Goal: Transaction & Acquisition: Book appointment/travel/reservation

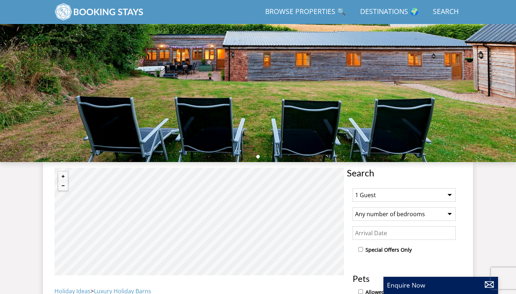
scroll to position [123, 0]
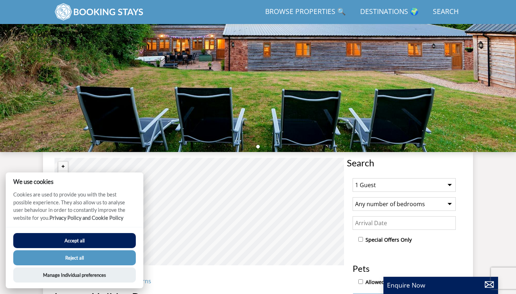
click at [120, 241] on button "Accept all" at bounding box center [74, 240] width 123 height 15
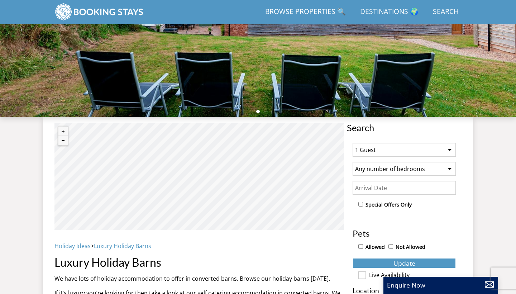
scroll to position [162, 0]
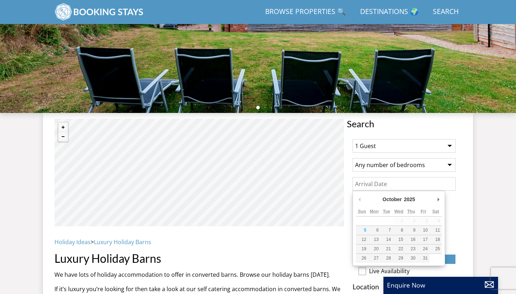
click at [382, 181] on input "Date" at bounding box center [404, 184] width 103 height 14
type input "[DATE]"
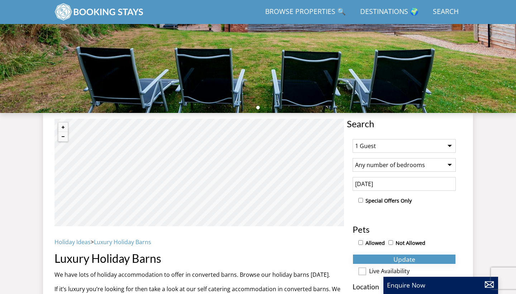
click at [396, 259] on span "Update" at bounding box center [404, 259] width 22 height 9
select select "15"
click at [397, 257] on span "Update" at bounding box center [404, 259] width 22 height 9
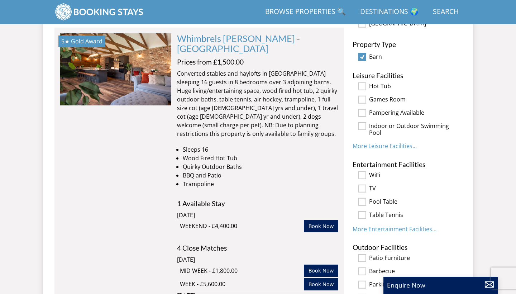
scroll to position [431, 0]
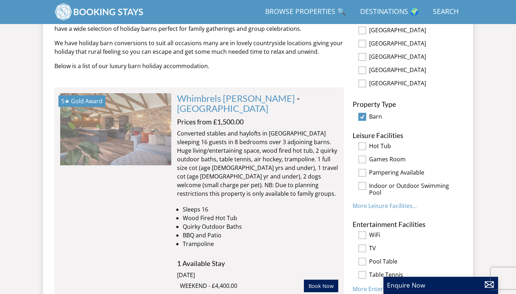
click at [125, 139] on img at bounding box center [115, 129] width 111 height 72
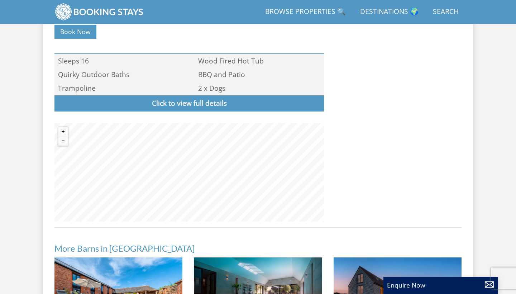
scroll to position [526, 0]
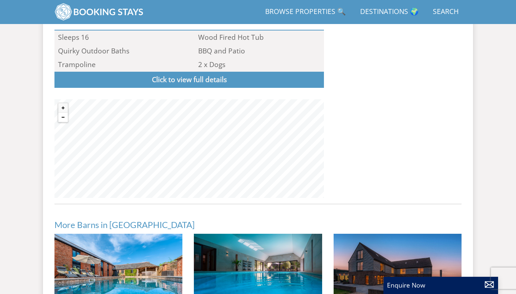
click at [65, 112] on button "Zoom out" at bounding box center [62, 116] width 9 height 9
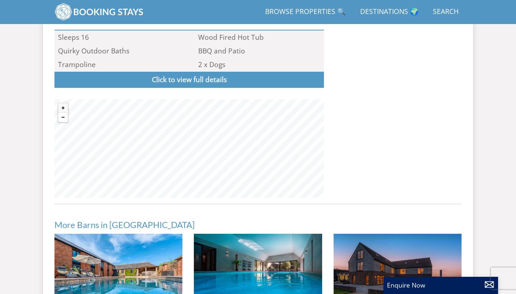
click at [65, 112] on button "Zoom out" at bounding box center [62, 116] width 9 height 9
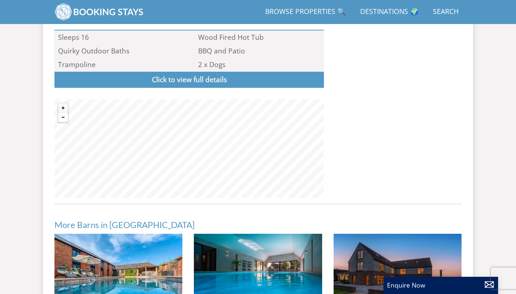
click at [65, 112] on button "Zoom out" at bounding box center [62, 116] width 9 height 9
click at [65, 103] on button "Zoom in" at bounding box center [62, 107] width 9 height 9
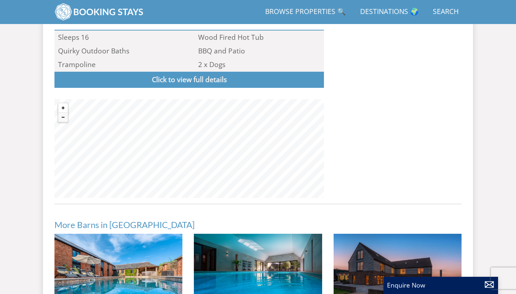
click at [65, 103] on button "Zoom in" at bounding box center [62, 107] width 9 height 9
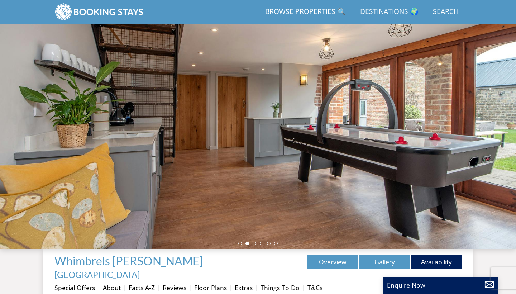
scroll to position [21, 0]
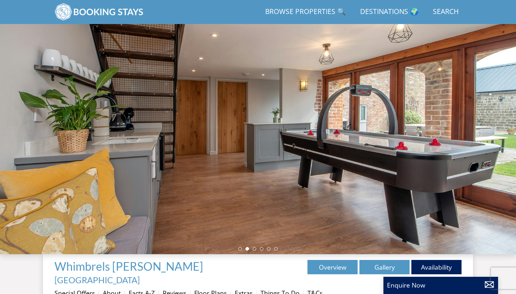
click at [492, 153] on div at bounding box center [258, 128] width 516 height 251
click at [498, 133] on div at bounding box center [258, 128] width 516 height 251
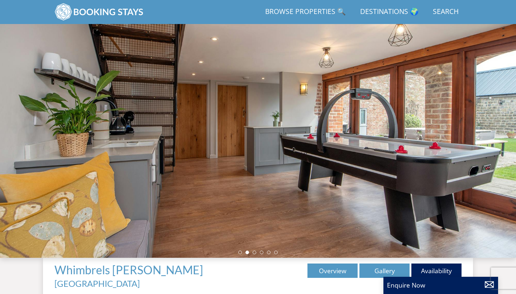
scroll to position [16, 0]
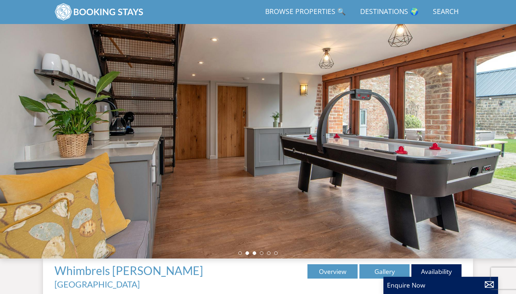
click at [254, 252] on li at bounding box center [255, 253] width 4 height 4
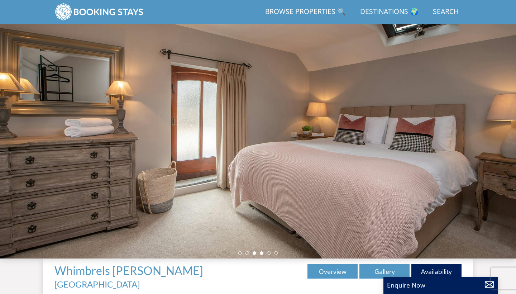
click at [261, 253] on li at bounding box center [262, 253] width 4 height 4
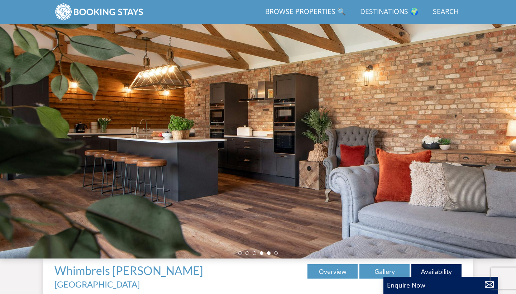
click at [269, 253] on li at bounding box center [269, 253] width 4 height 4
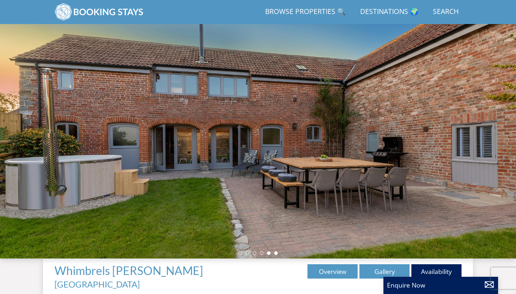
click at [276, 253] on li at bounding box center [276, 253] width 4 height 4
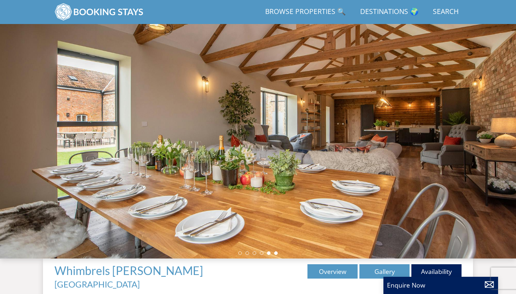
click at [269, 252] on li at bounding box center [269, 253] width 4 height 4
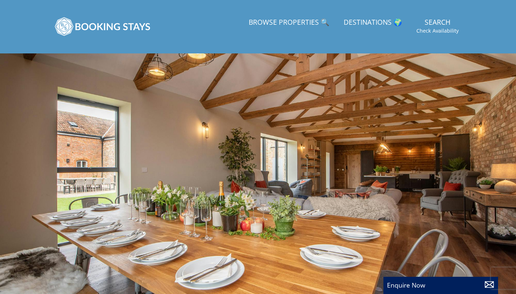
scroll to position [0, 0]
select select "15"
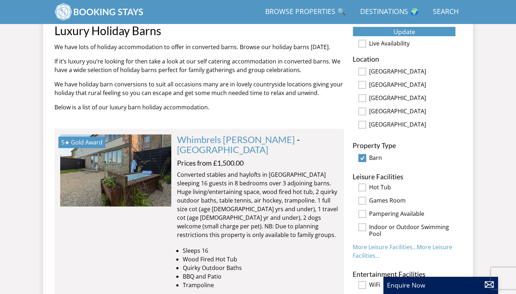
scroll to position [446, 0]
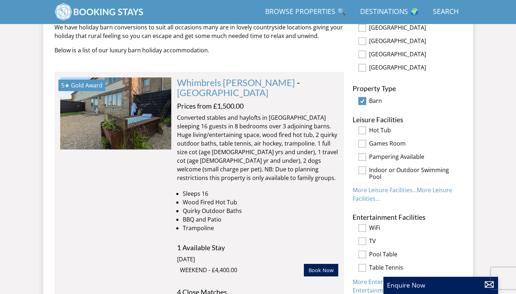
click at [363, 99] on input "Barn" at bounding box center [362, 101] width 8 height 8
checkbox input "false"
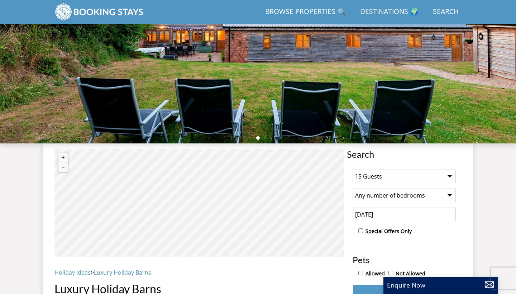
scroll to position [155, 0]
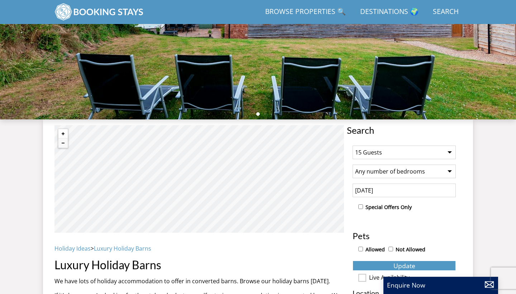
click at [63, 136] on button "Zoom in" at bounding box center [62, 133] width 9 height 9
click at [80, 250] on link "Holiday Ideas" at bounding box center [72, 248] width 36 height 8
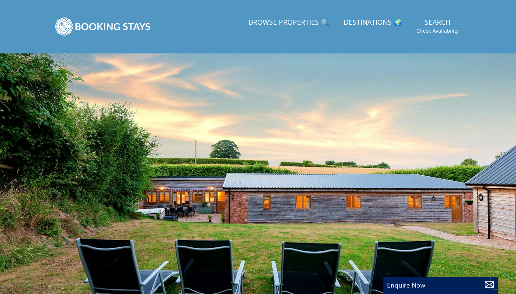
click at [373, 21] on link "Destinations 🌍" at bounding box center [373, 23] width 64 height 16
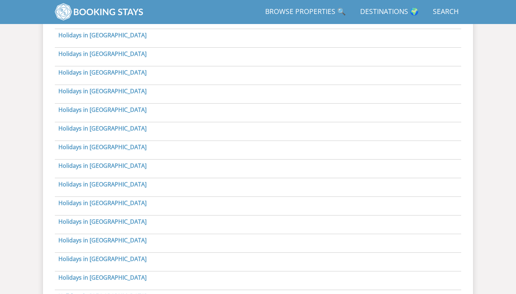
scroll to position [634, 0]
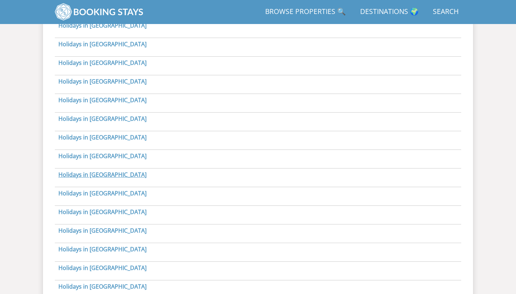
click at [90, 176] on link "Holidays in [GEOGRAPHIC_DATA]" at bounding box center [102, 175] width 88 height 8
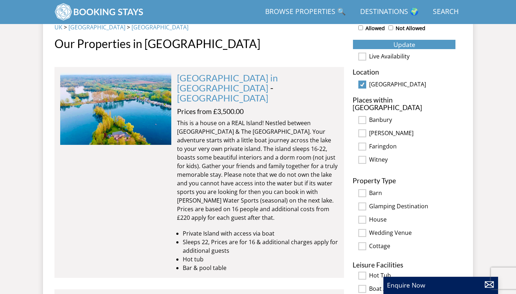
scroll to position [365, 0]
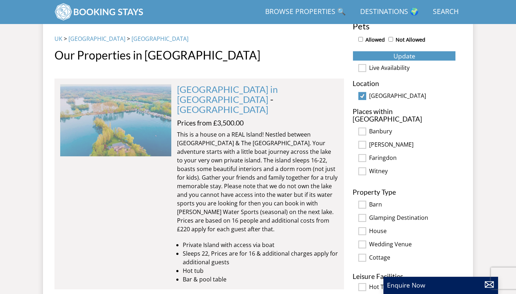
click at [158, 135] on img at bounding box center [115, 120] width 111 height 72
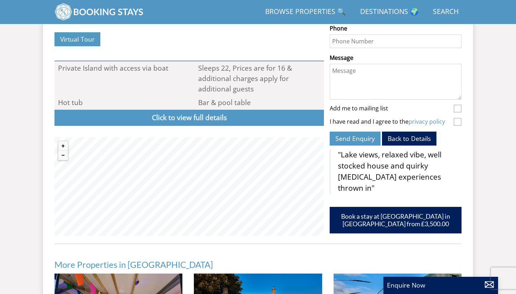
scroll to position [639, 0]
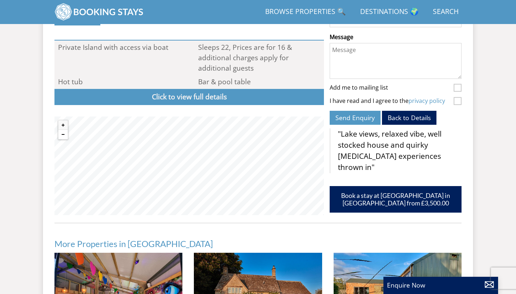
click at [64, 130] on button "Zoom out" at bounding box center [62, 134] width 9 height 9
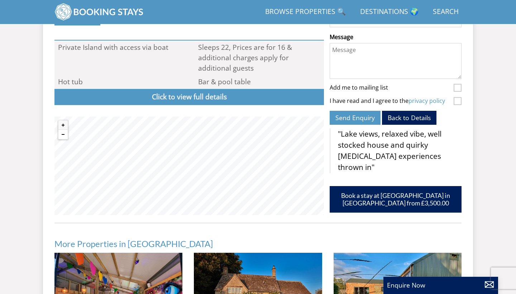
click at [64, 130] on button "Zoom out" at bounding box center [62, 134] width 9 height 9
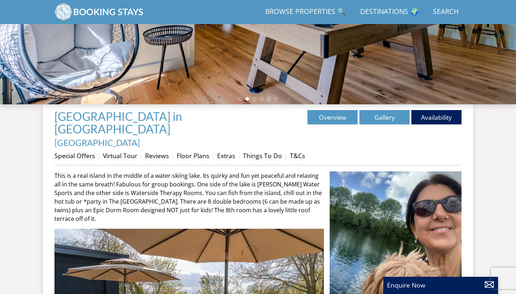
scroll to position [60, 0]
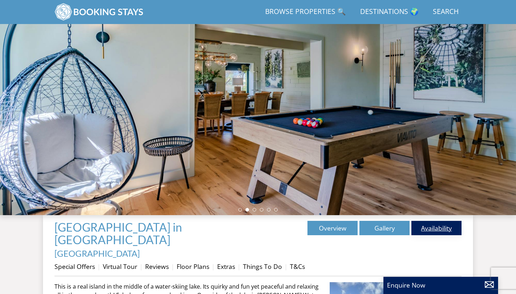
click at [443, 222] on link "Availability" at bounding box center [436, 228] width 50 height 14
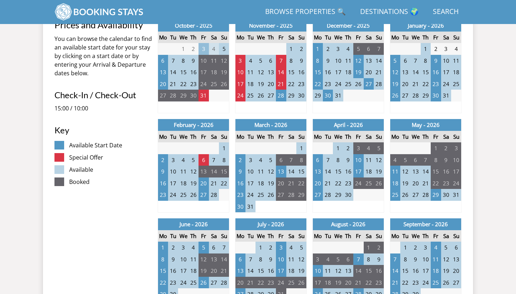
scroll to position [324, 0]
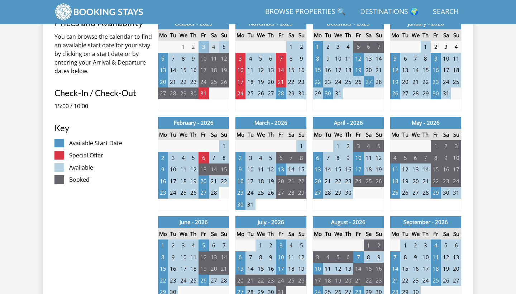
click at [436, 175] on td "22" at bounding box center [436, 181] width 10 height 12
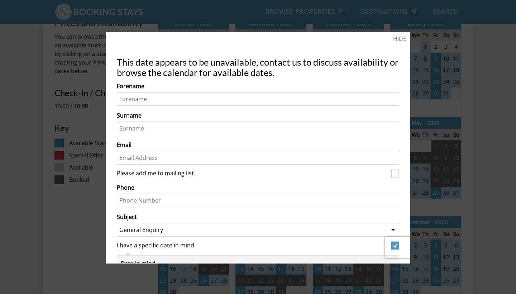
click at [444, 203] on div at bounding box center [258, 147] width 516 height 294
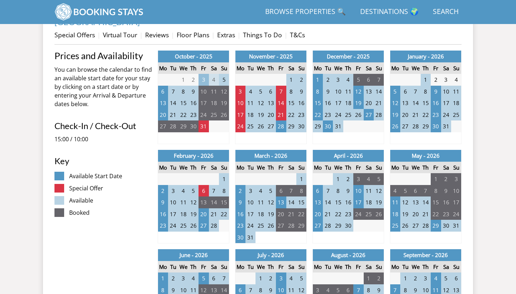
scroll to position [234, 0]
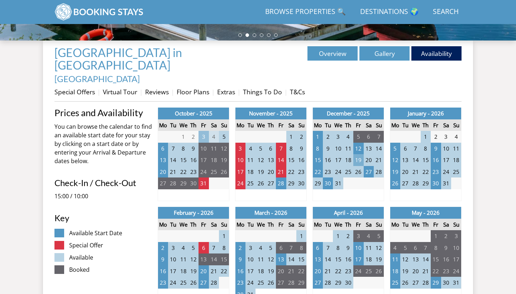
click at [358, 154] on td "19" at bounding box center [358, 160] width 10 height 12
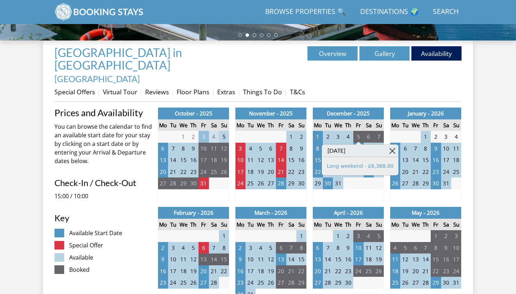
click at [391, 150] on link at bounding box center [392, 150] width 13 height 13
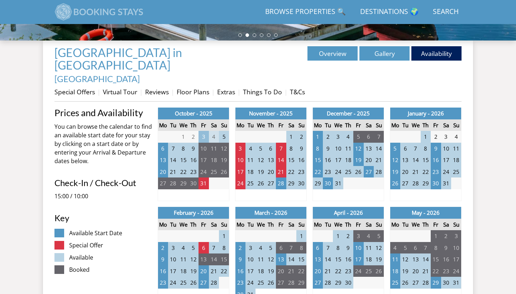
click at [87, 14] on img at bounding box center [99, 12] width 90 height 18
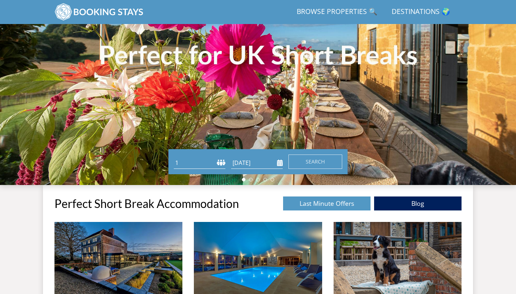
scroll to position [124, 0]
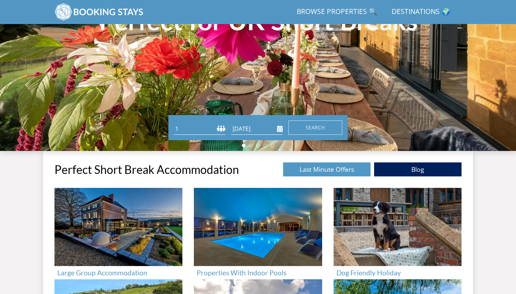
select select "15"
click at [275, 126] on input "[DATE]" at bounding box center [257, 129] width 52 height 12
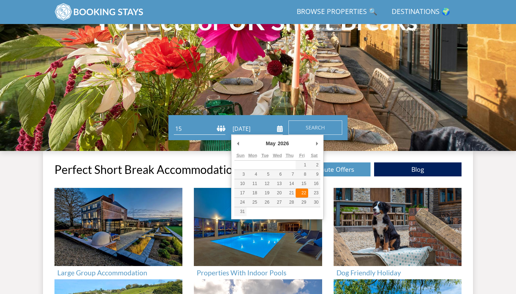
type input "[DATE]"
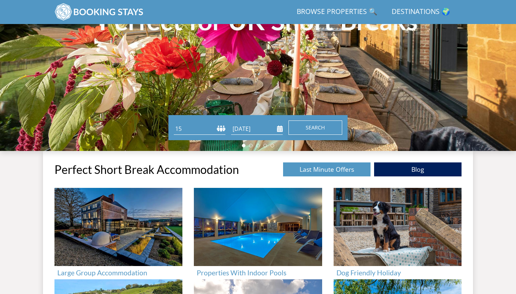
click at [315, 123] on button "Search" at bounding box center [315, 127] width 54 height 14
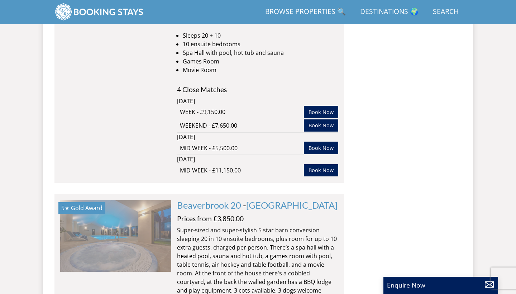
scroll to position [3680, 0]
